Goal: Transaction & Acquisition: Download file/media

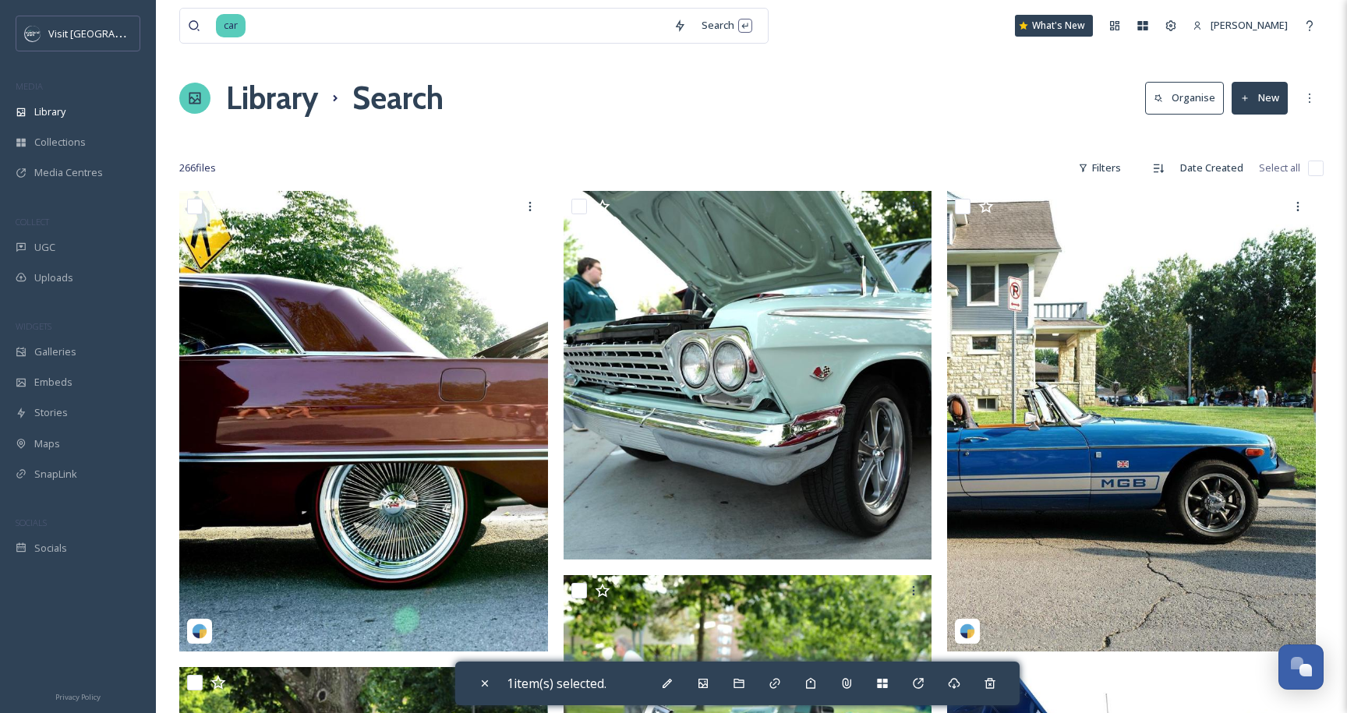
scroll to position [1115, 0]
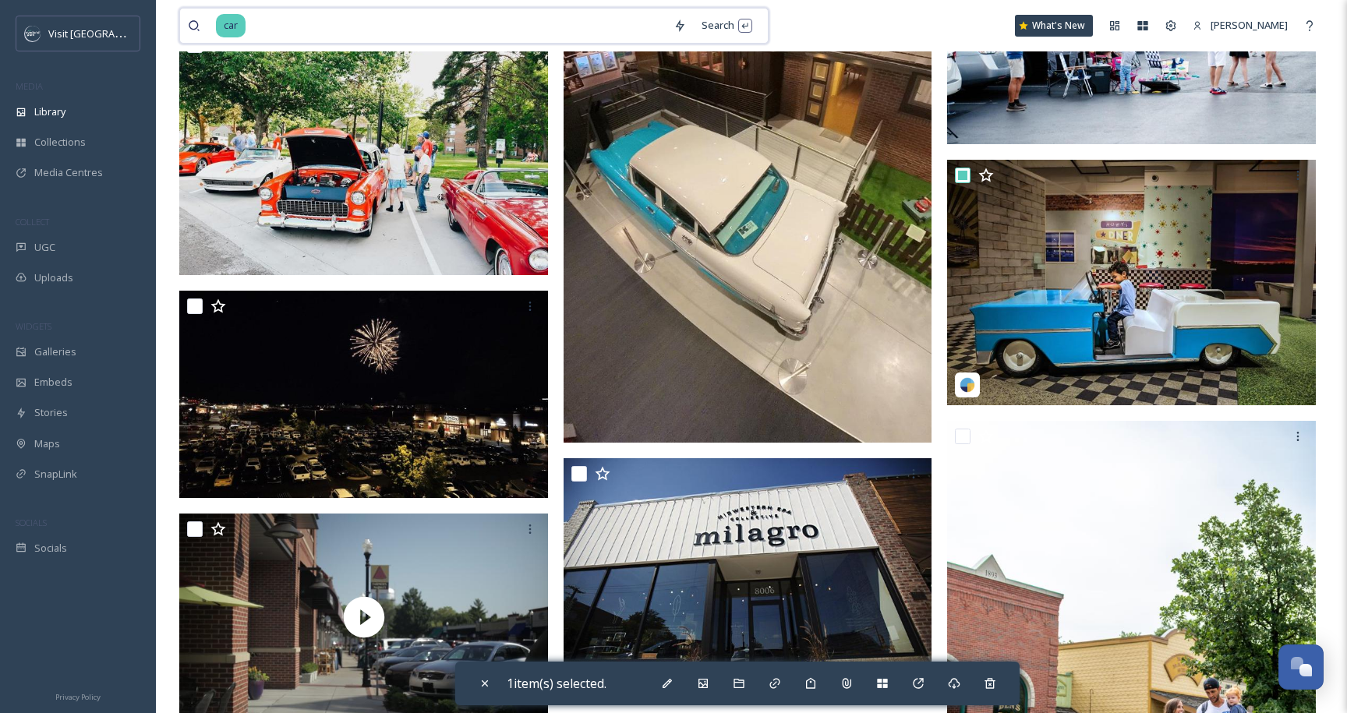
click at [593, 6] on div "car Search What's New [PERSON_NAME]" at bounding box center [751, 25] width 1144 height 51
type input "c"
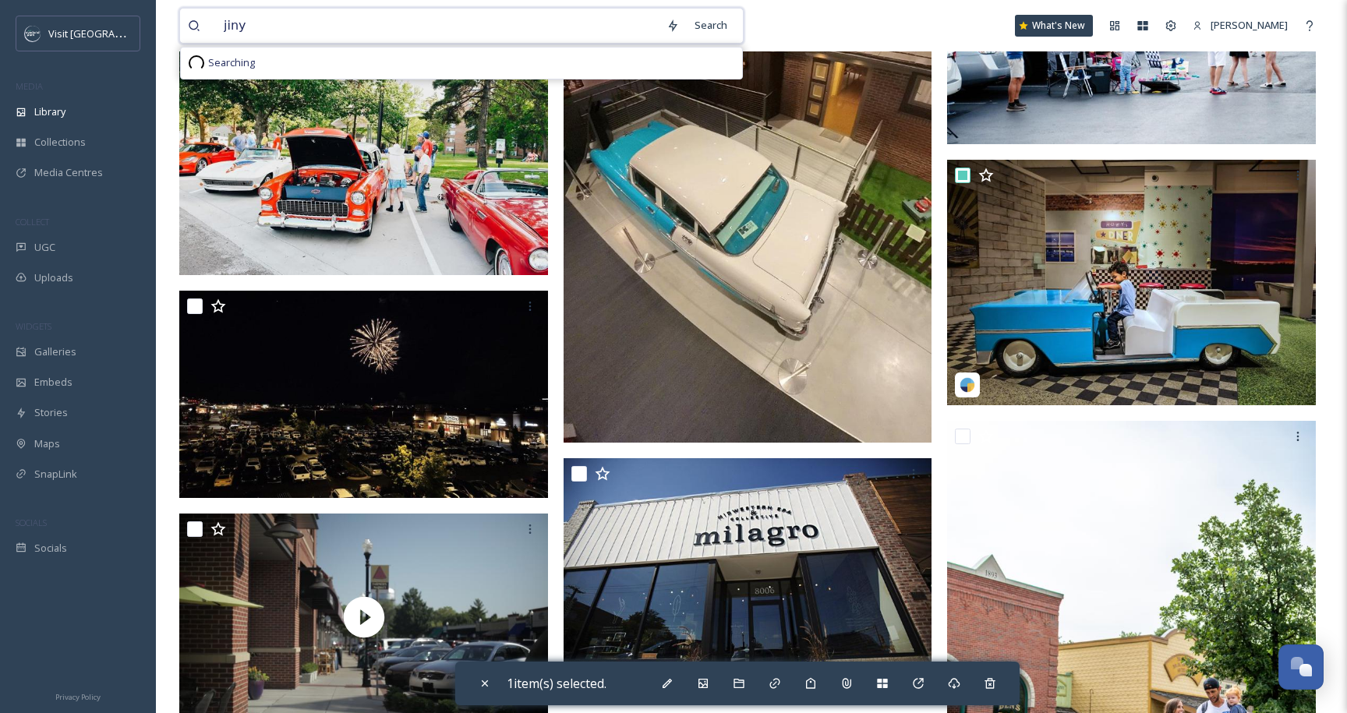
type input "jinya"
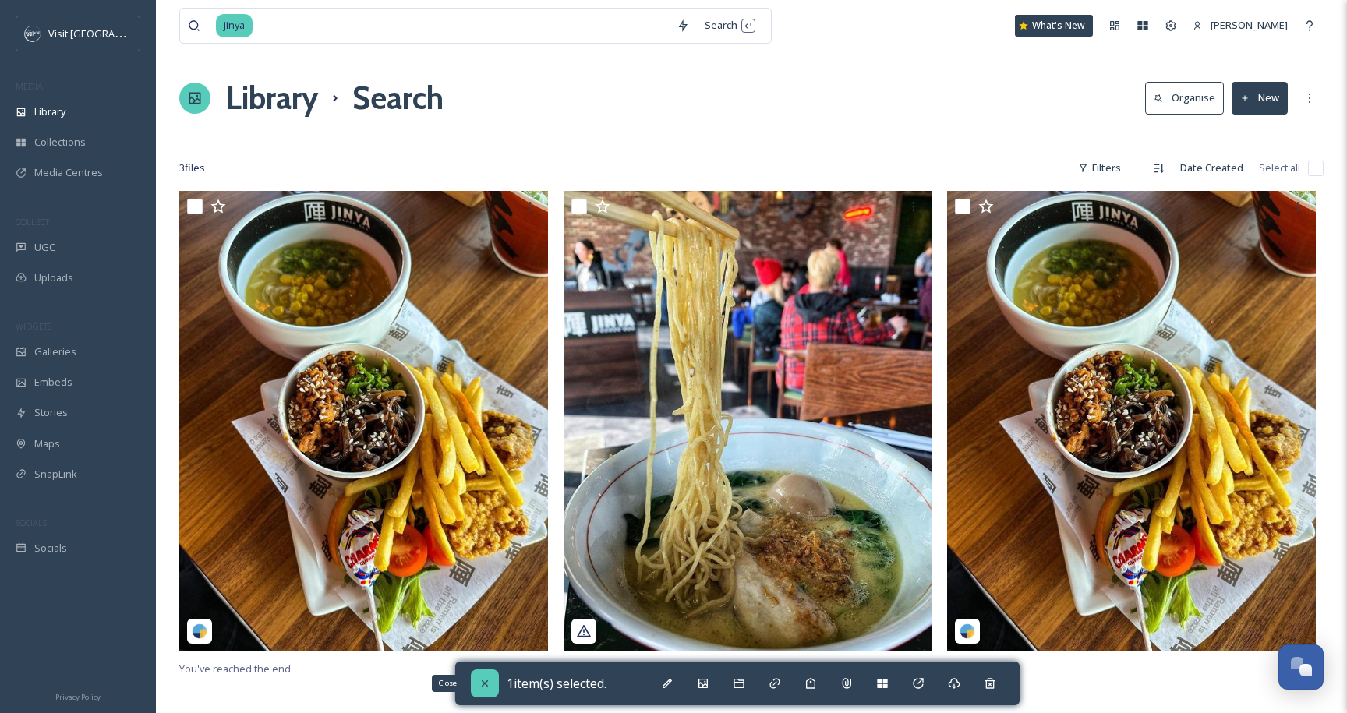
click at [483, 682] on icon at bounding box center [485, 684] width 6 height 6
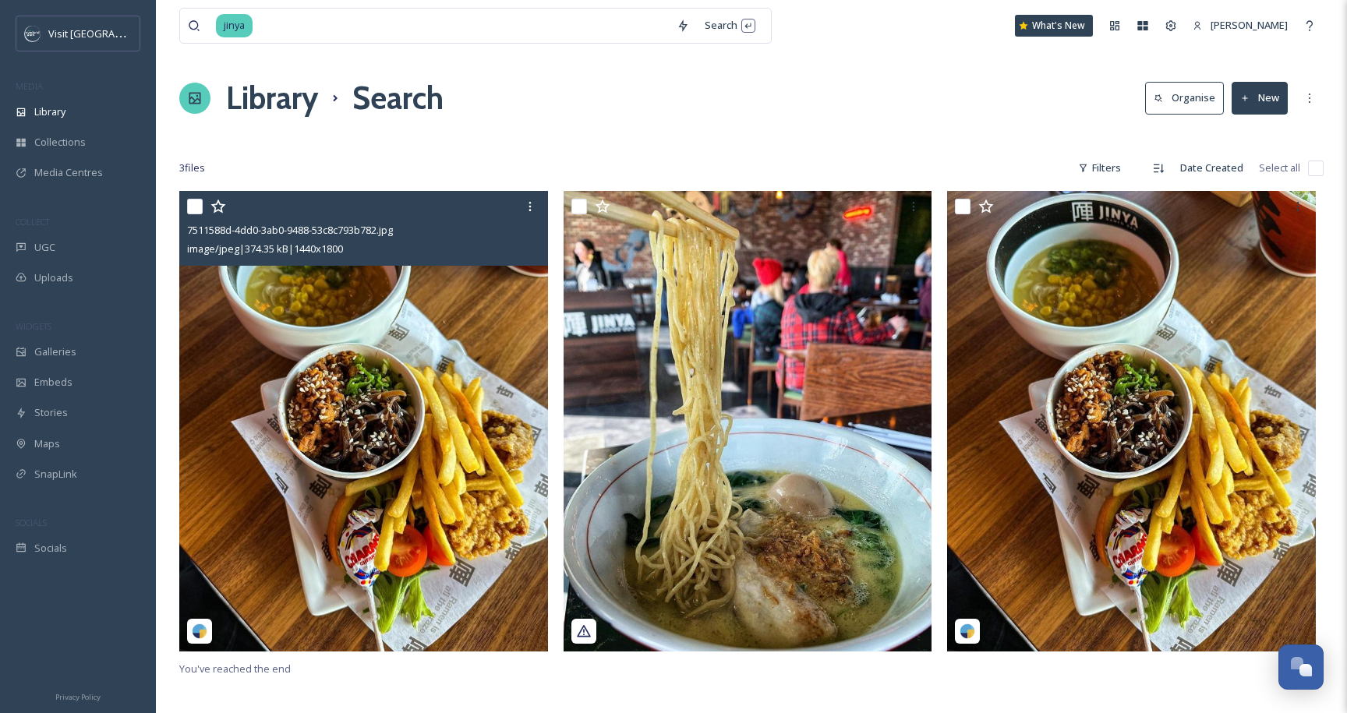
click at [479, 529] on img at bounding box center [363, 421] width 369 height 461
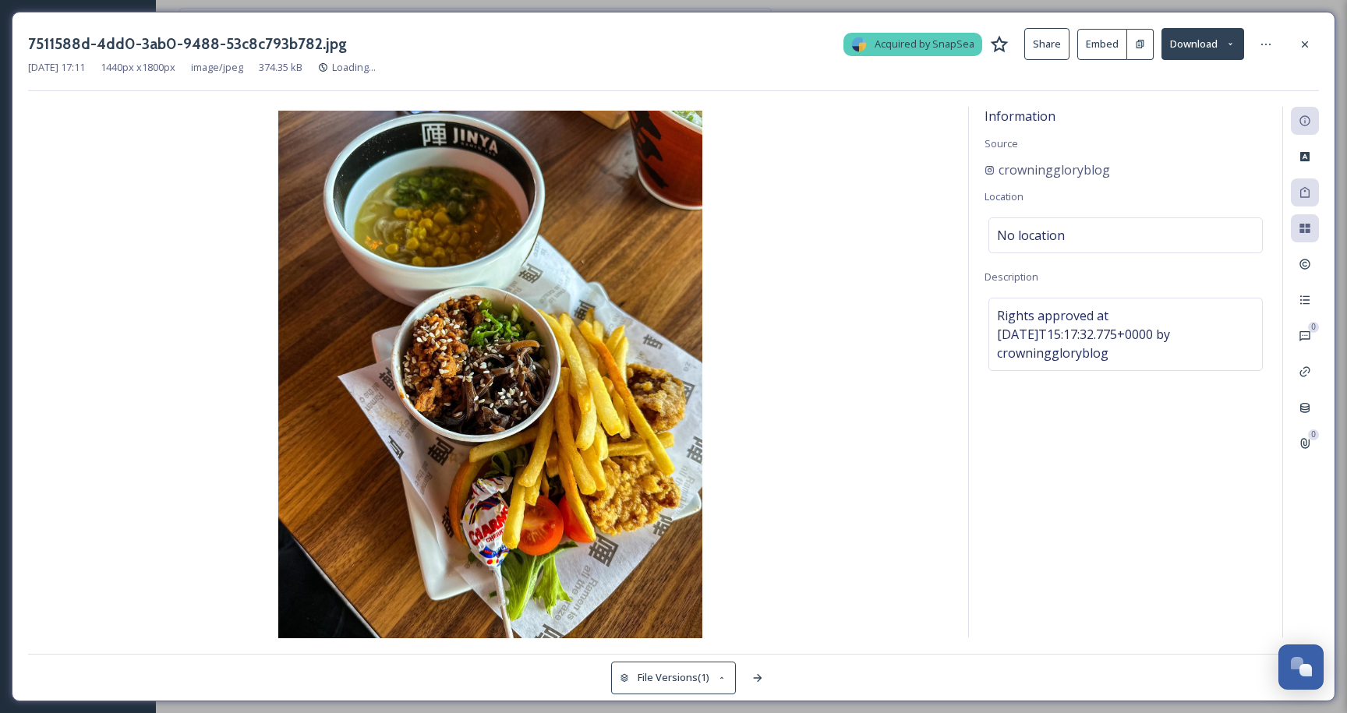
click at [1224, 44] on button "Download" at bounding box center [1203, 44] width 83 height 32
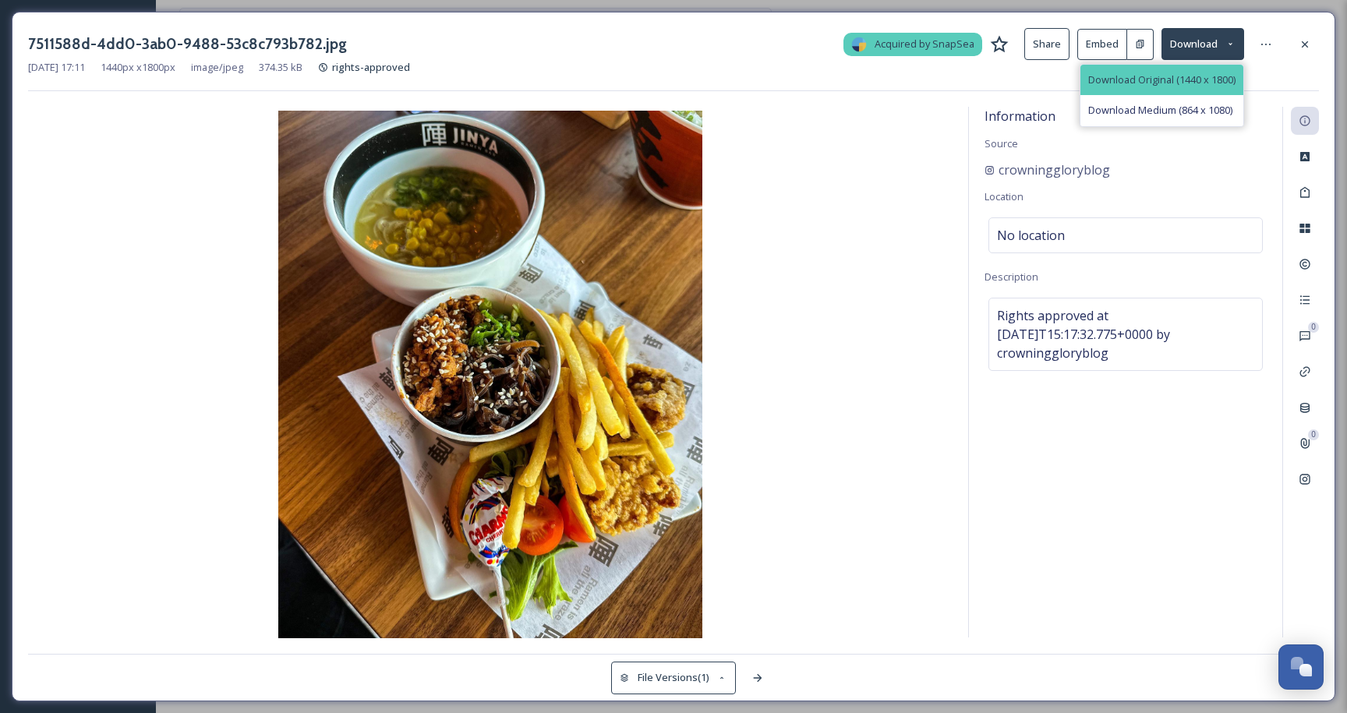
click at [1181, 92] on div "Download Original (1440 x 1800)" at bounding box center [1162, 80] width 163 height 30
click at [1307, 41] on icon at bounding box center [1305, 44] width 6 height 6
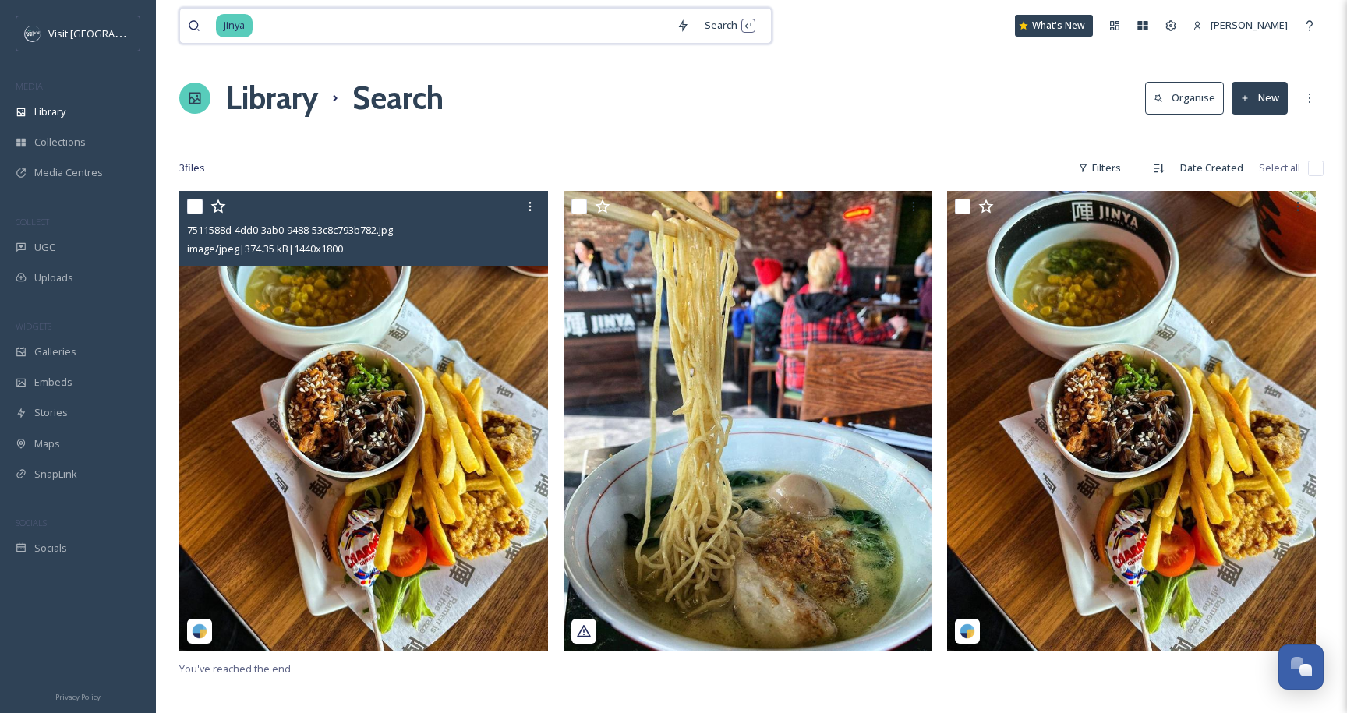
click at [353, 39] on input at bounding box center [461, 26] width 415 height 34
type input "j"
type input "taquiza"
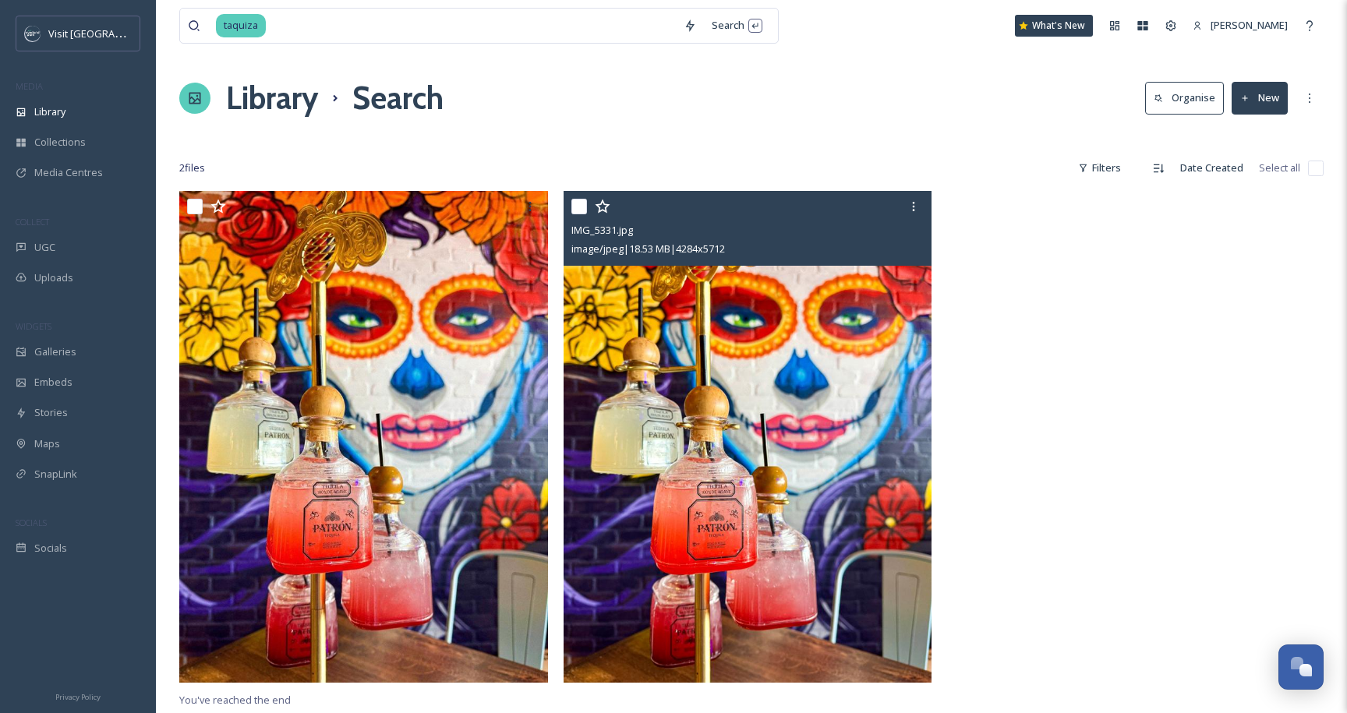
click at [581, 207] on input "checkbox" at bounding box center [579, 207] width 16 height 16
checkbox input "true"
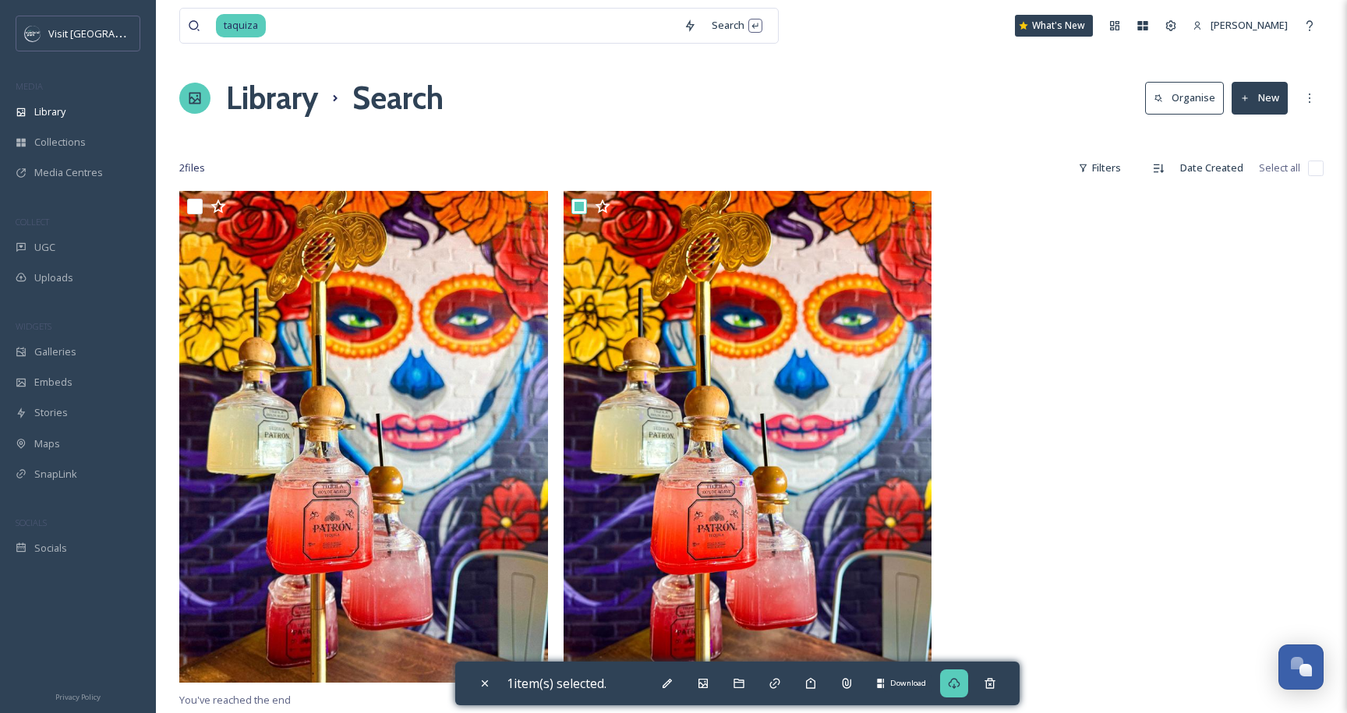
click at [966, 688] on div "Download" at bounding box center [954, 684] width 28 height 28
